Goal: Task Accomplishment & Management: Manage account settings

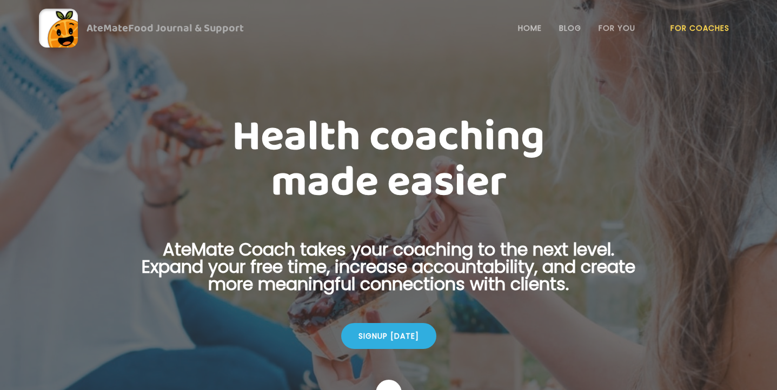
click at [692, 29] on link "For Coaches" at bounding box center [699, 28] width 59 height 9
click at [699, 35] on link "Login" at bounding box center [700, 28] width 50 height 22
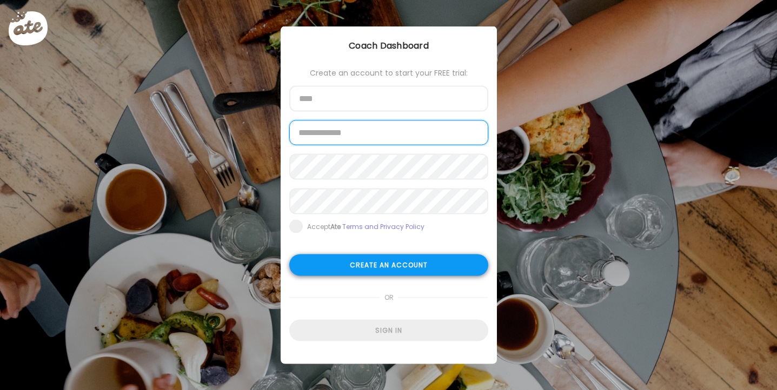
type input "**********"
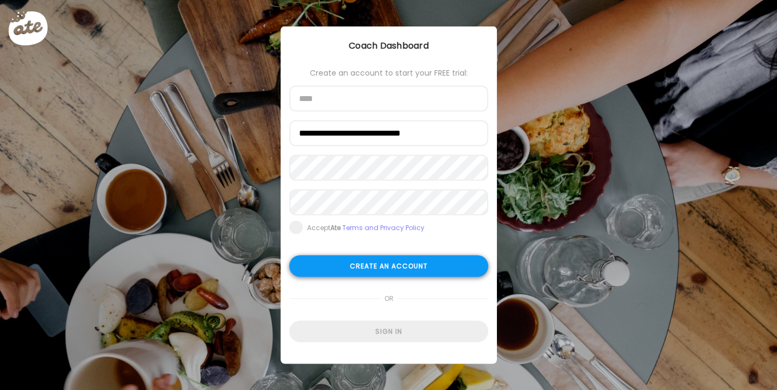
type input "**********"
click at [443, 269] on div "Create an account" at bounding box center [388, 267] width 199 height 22
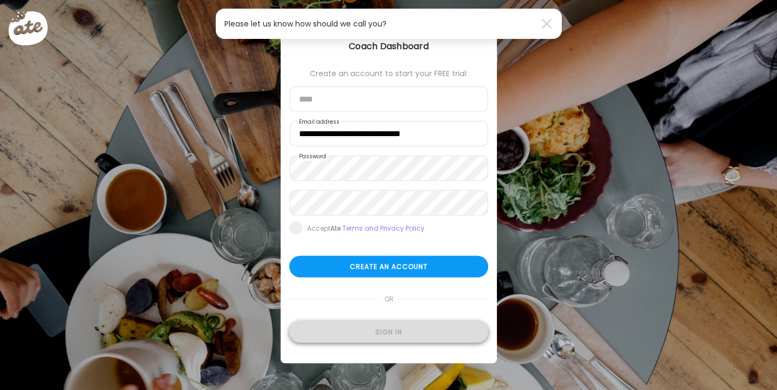
click at [438, 330] on div "Sign in" at bounding box center [388, 333] width 199 height 22
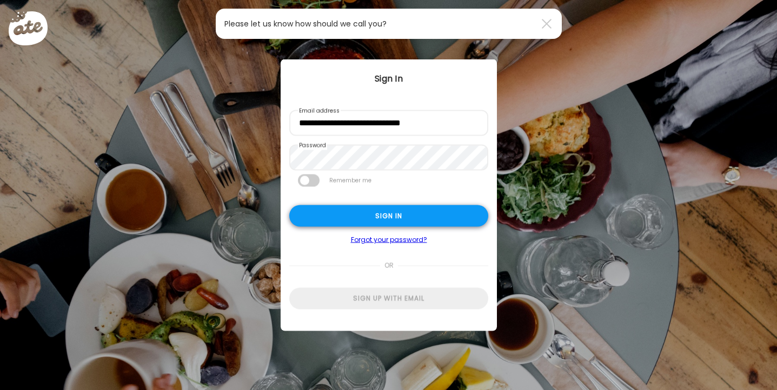
click at [399, 222] on div "Sign in" at bounding box center [388, 216] width 199 height 22
type input "****"
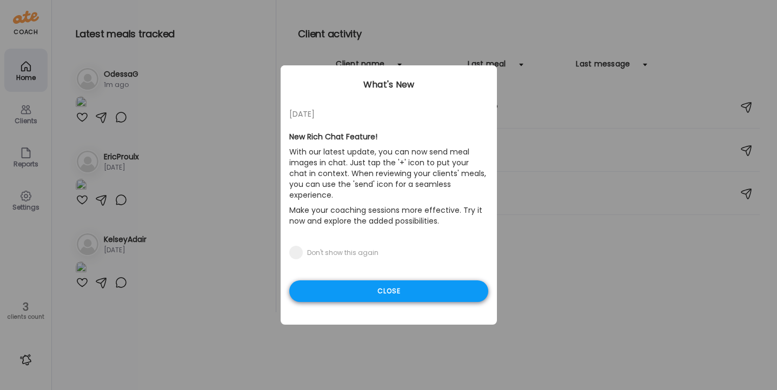
click at [393, 285] on div "Close" at bounding box center [388, 292] width 199 height 22
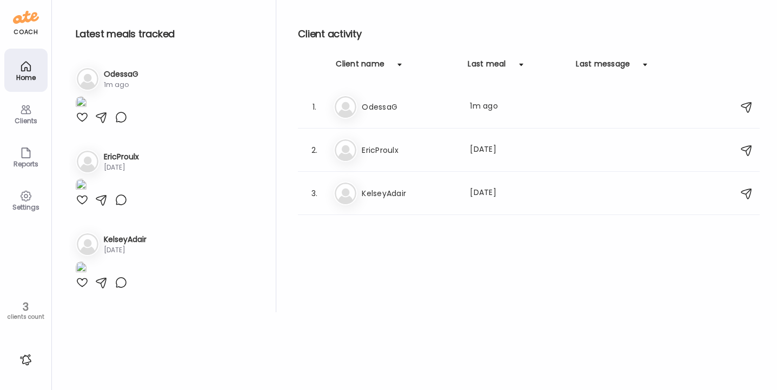
click at [114, 83] on div "1m ago" at bounding box center [121, 85] width 35 height 10
click at [526, 159] on div "Er EricProulx Last meal: 66d ago" at bounding box center [529, 150] width 393 height 24
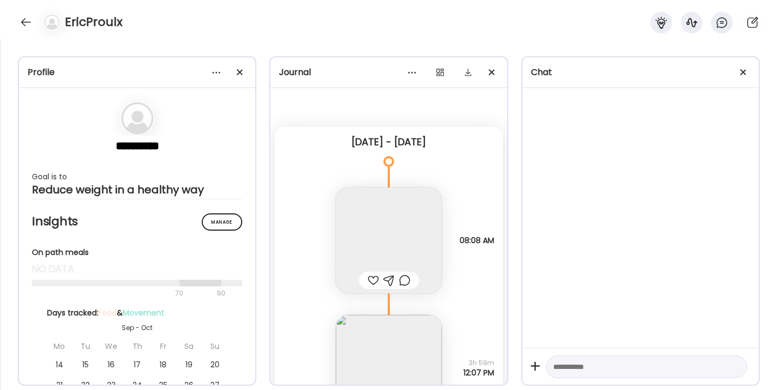
scroll to position [127, 0]
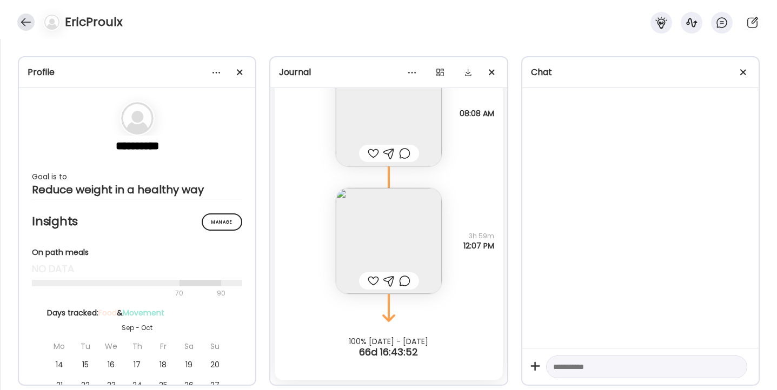
click at [25, 29] on div at bounding box center [25, 22] width 17 height 17
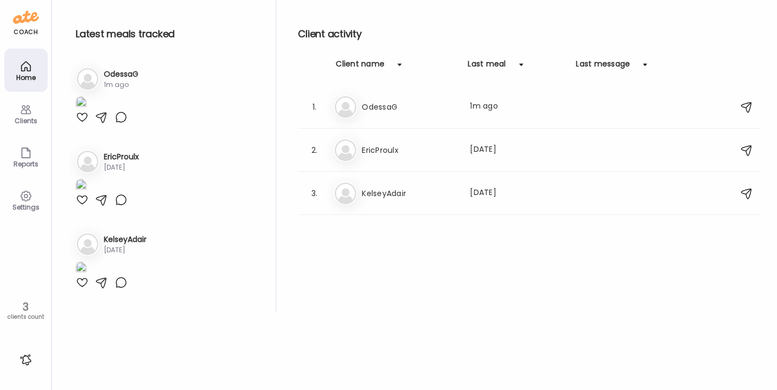
click at [31, 118] on div "Clients" at bounding box center [25, 120] width 39 height 7
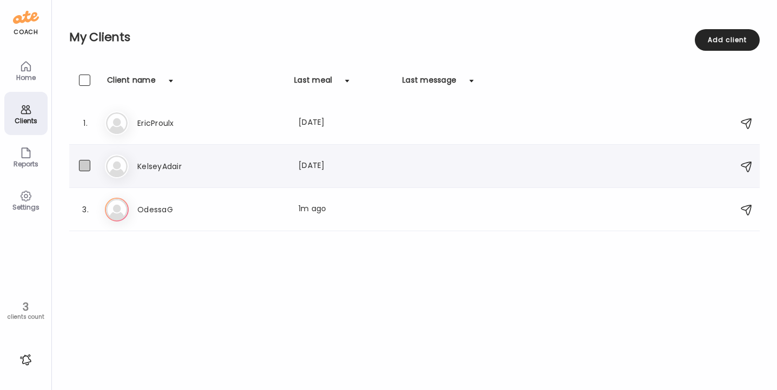
click at [86, 168] on span at bounding box center [84, 165] width 11 height 11
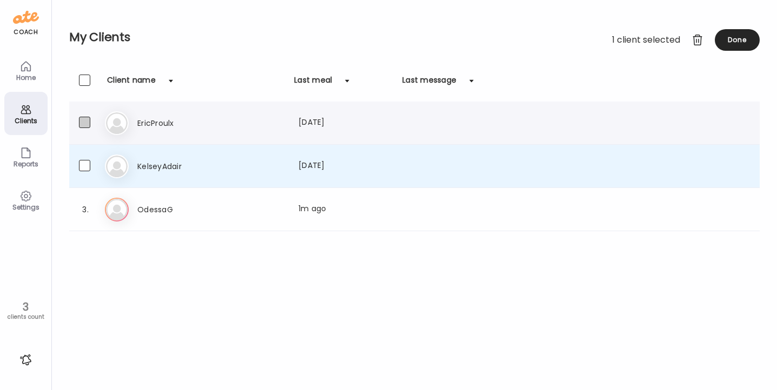
click at [88, 119] on span at bounding box center [84, 122] width 11 height 11
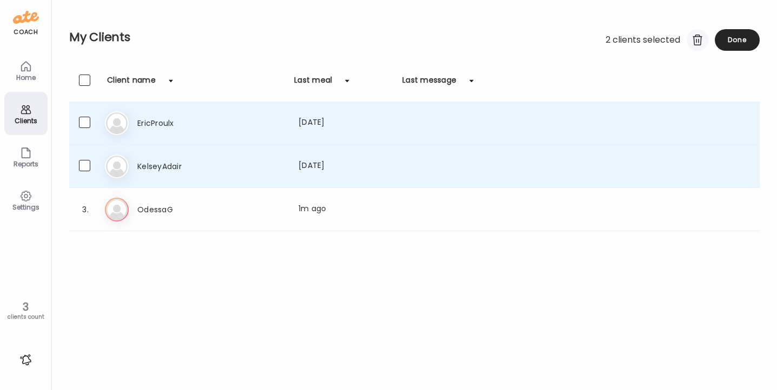
click at [698, 44] on div at bounding box center [697, 40] width 22 height 22
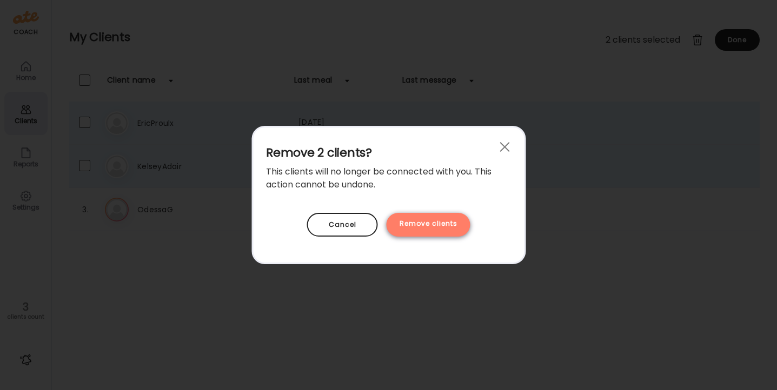
click at [449, 221] on div "Remove clients" at bounding box center [428, 225] width 84 height 24
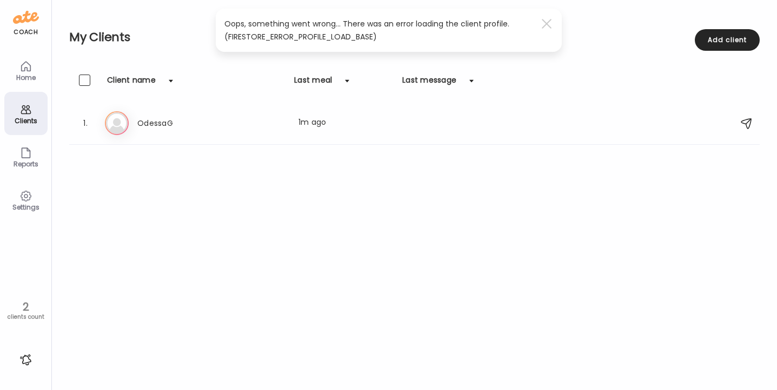
click at [25, 71] on icon at bounding box center [25, 66] width 13 height 13
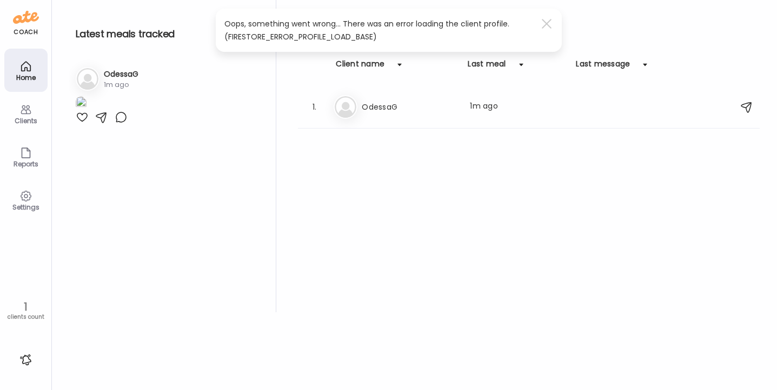
click at [25, 117] on div "Clients" at bounding box center [25, 120] width 39 height 7
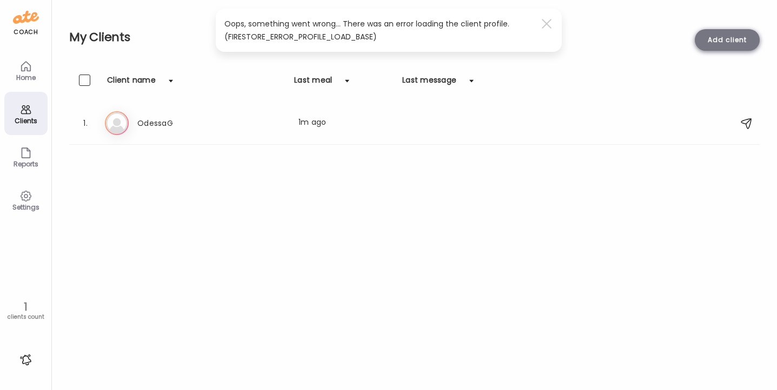
click at [718, 43] on div "Add client" at bounding box center [727, 40] width 65 height 22
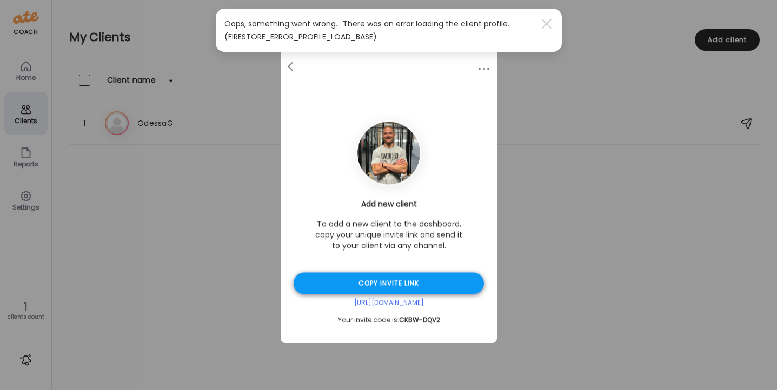
click at [418, 284] on div "Copy invite link" at bounding box center [388, 284] width 190 height 22
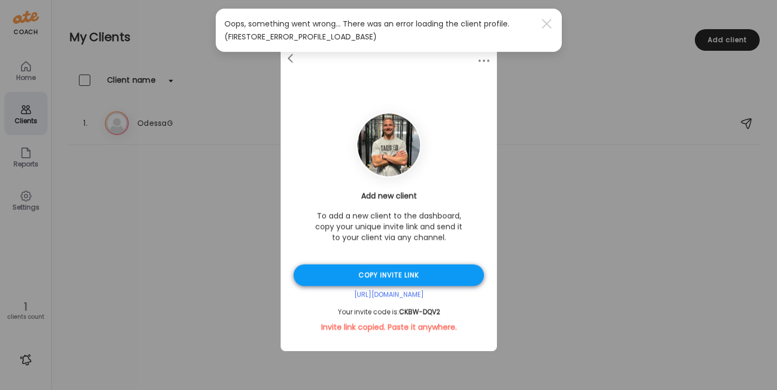
click at [406, 274] on div "Copy invite link" at bounding box center [388, 276] width 190 height 22
drag, startPoint x: 399, startPoint y: 311, endPoint x: 459, endPoint y: 309, distance: 60.6
click at [459, 309] on div "Your invite code is: CKBW-DQV2" at bounding box center [388, 312] width 190 height 9
copy span "CKBW-DQV2"
